Goal: Navigation & Orientation: Find specific page/section

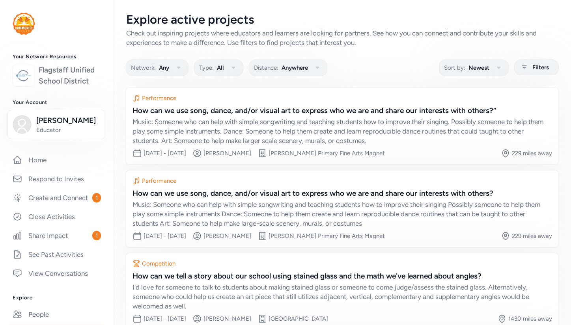
click at [71, 82] on link "Flagstaff Unified School District" at bounding box center [70, 76] width 62 height 22
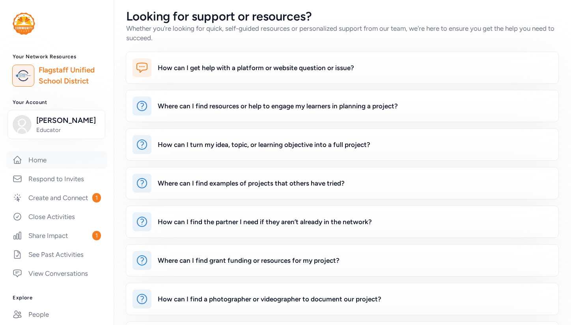
click at [40, 159] on link "Home" at bounding box center [56, 159] width 101 height 17
